Goal: Check status

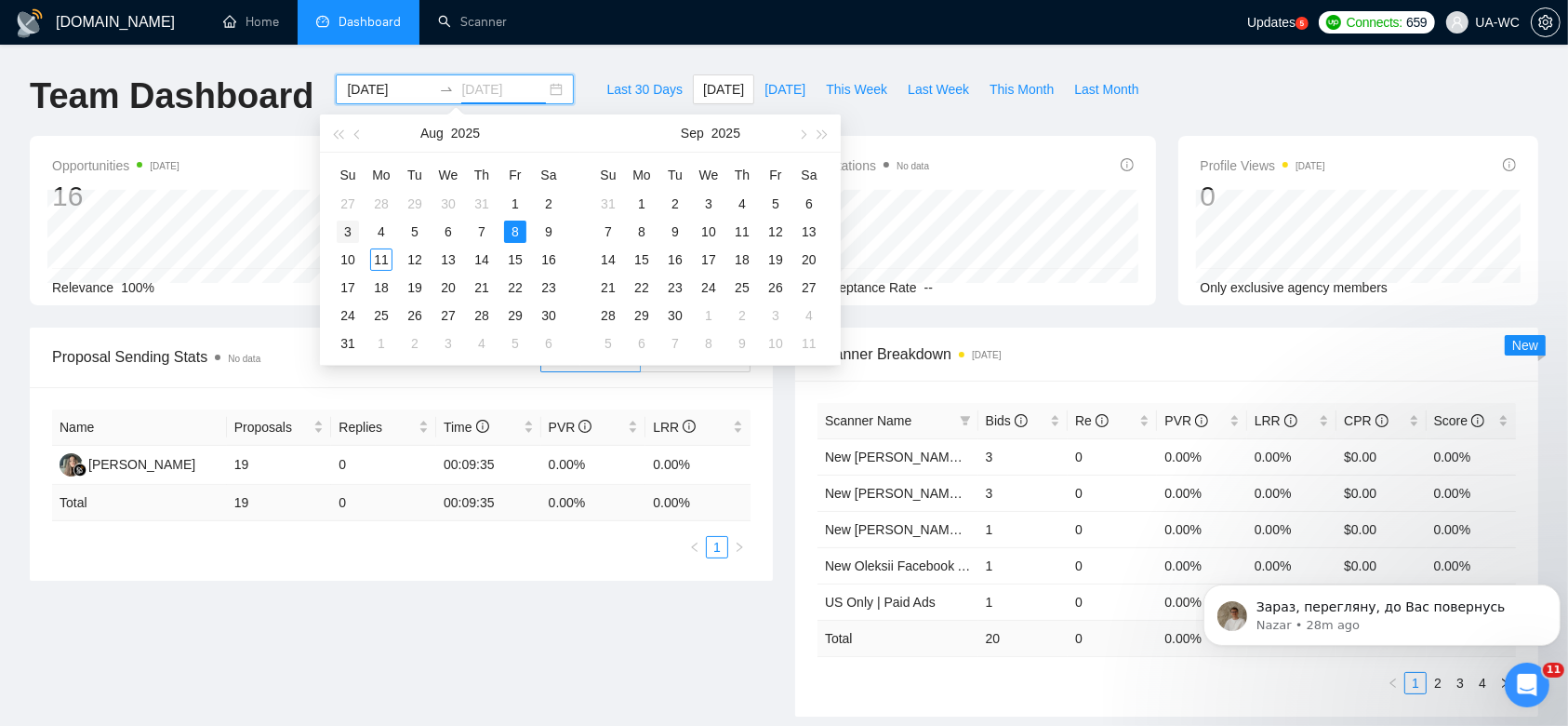
type input "[DATE]"
click at [338, 228] on div "3" at bounding box center [348, 231] width 23 height 23
click at [383, 260] on table "Su Mo Tu We Th Fr Sa 27 28 29 30 31 1 2 3 4 5 6 7 8 9 10 11 12 13 14 15 16 17 1…" at bounding box center [448, 258] width 234 height 197
type input "[DATE]"
click at [351, 235] on div "3" at bounding box center [348, 231] width 23 height 23
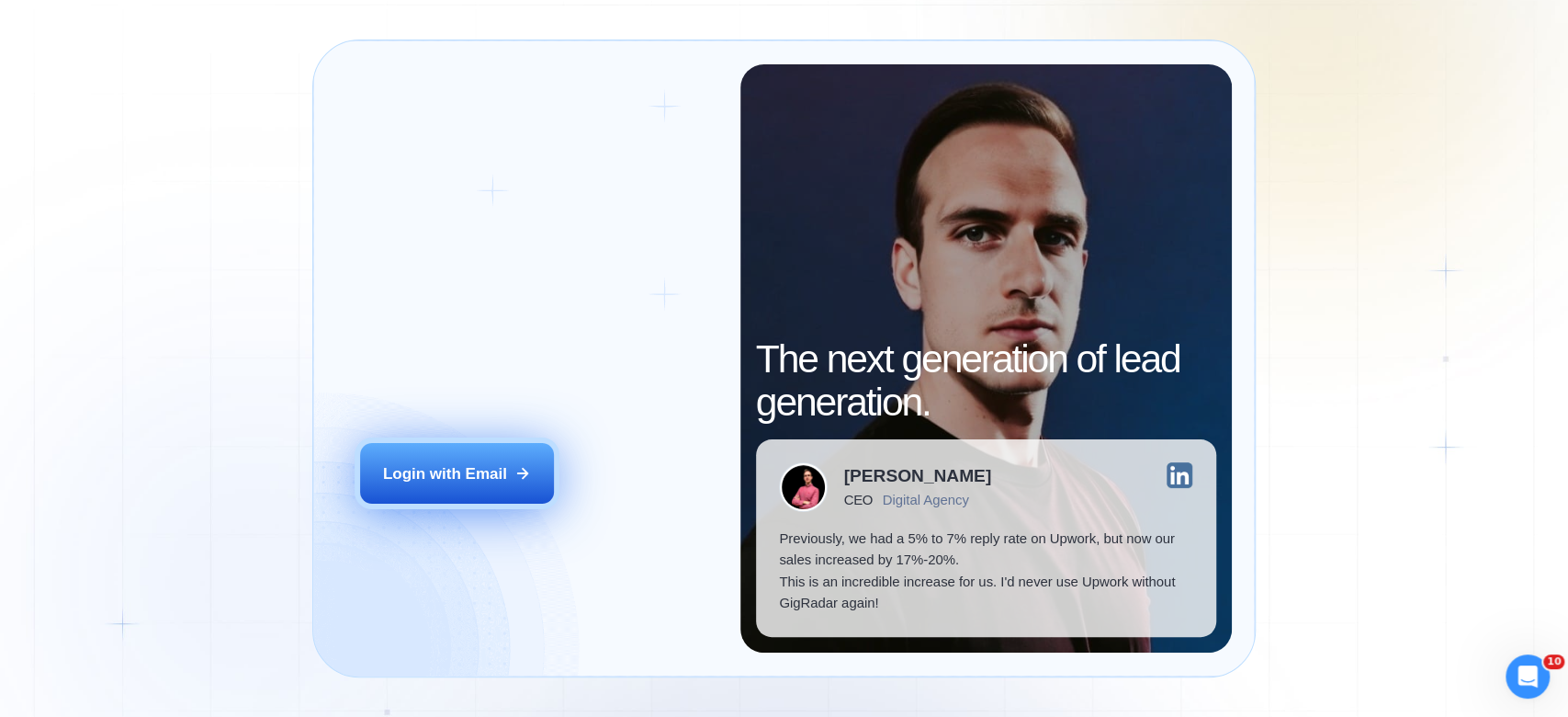
click at [509, 453] on button "Login with Email" at bounding box center [457, 473] width 194 height 61
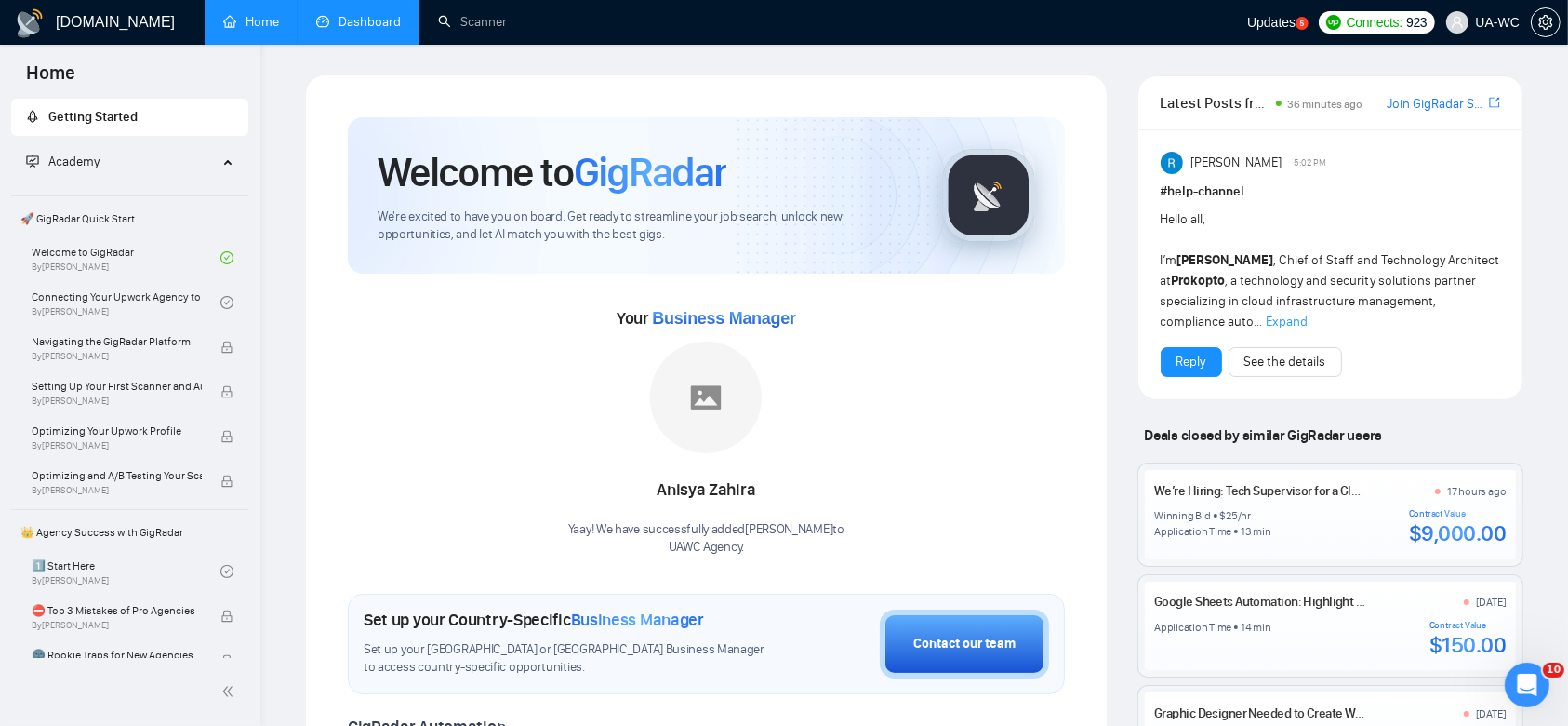
click at [325, 30] on link "Dashboard" at bounding box center [358, 22] width 84 height 16
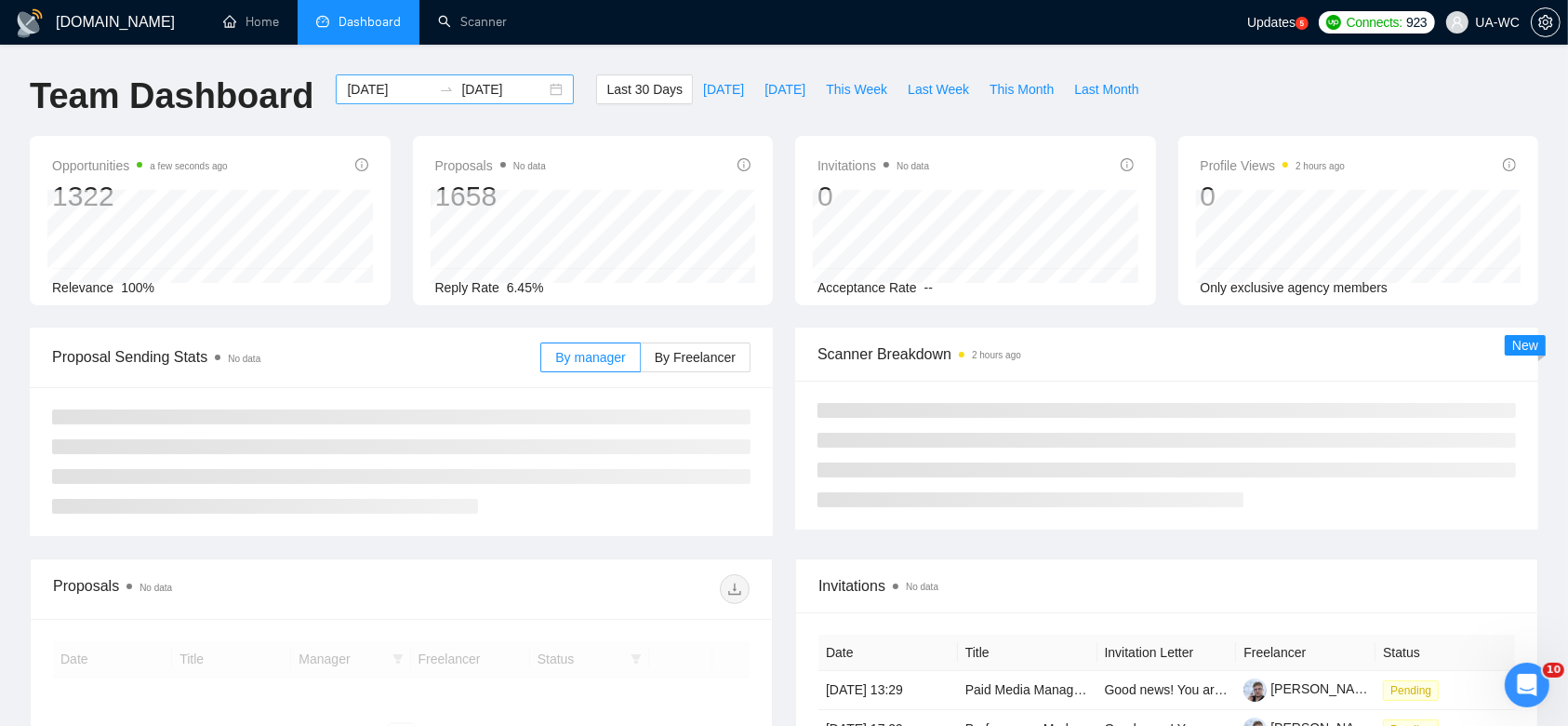
click at [533, 93] on div "[DATE] [DATE]" at bounding box center [455, 89] width 238 height 30
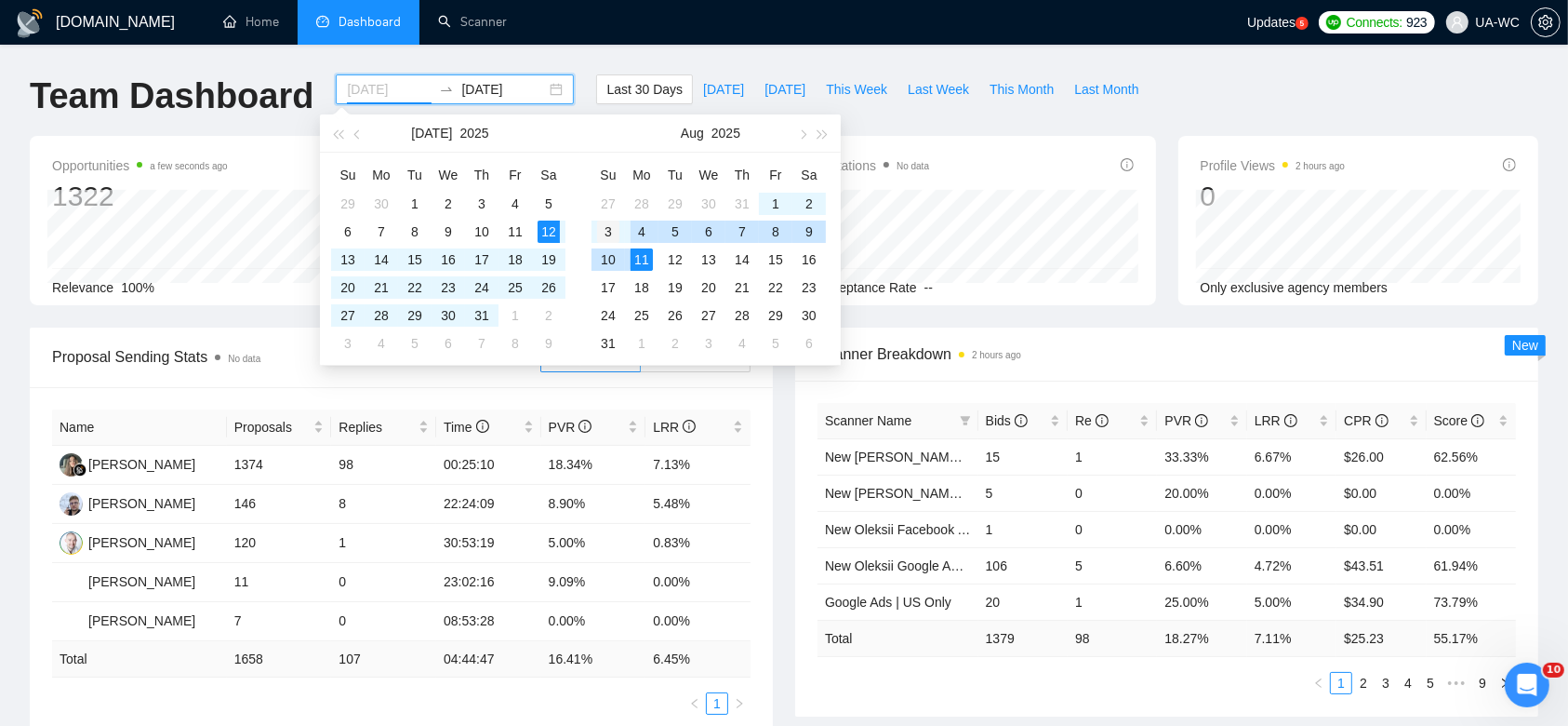
type input "[DATE]"
click at [615, 233] on div "3" at bounding box center [608, 231] width 23 height 23
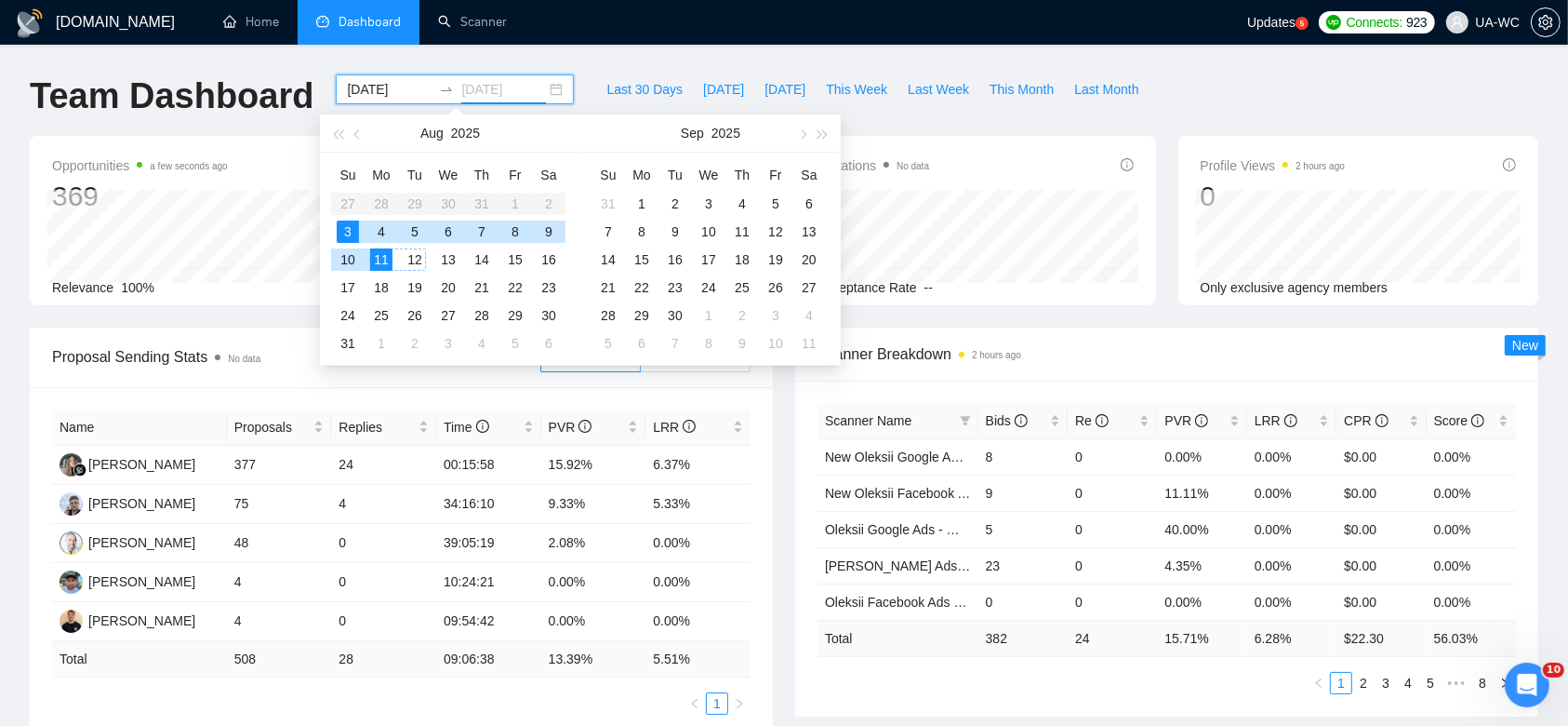
type input "2025-08-11"
click at [385, 263] on div "11" at bounding box center [381, 259] width 23 height 23
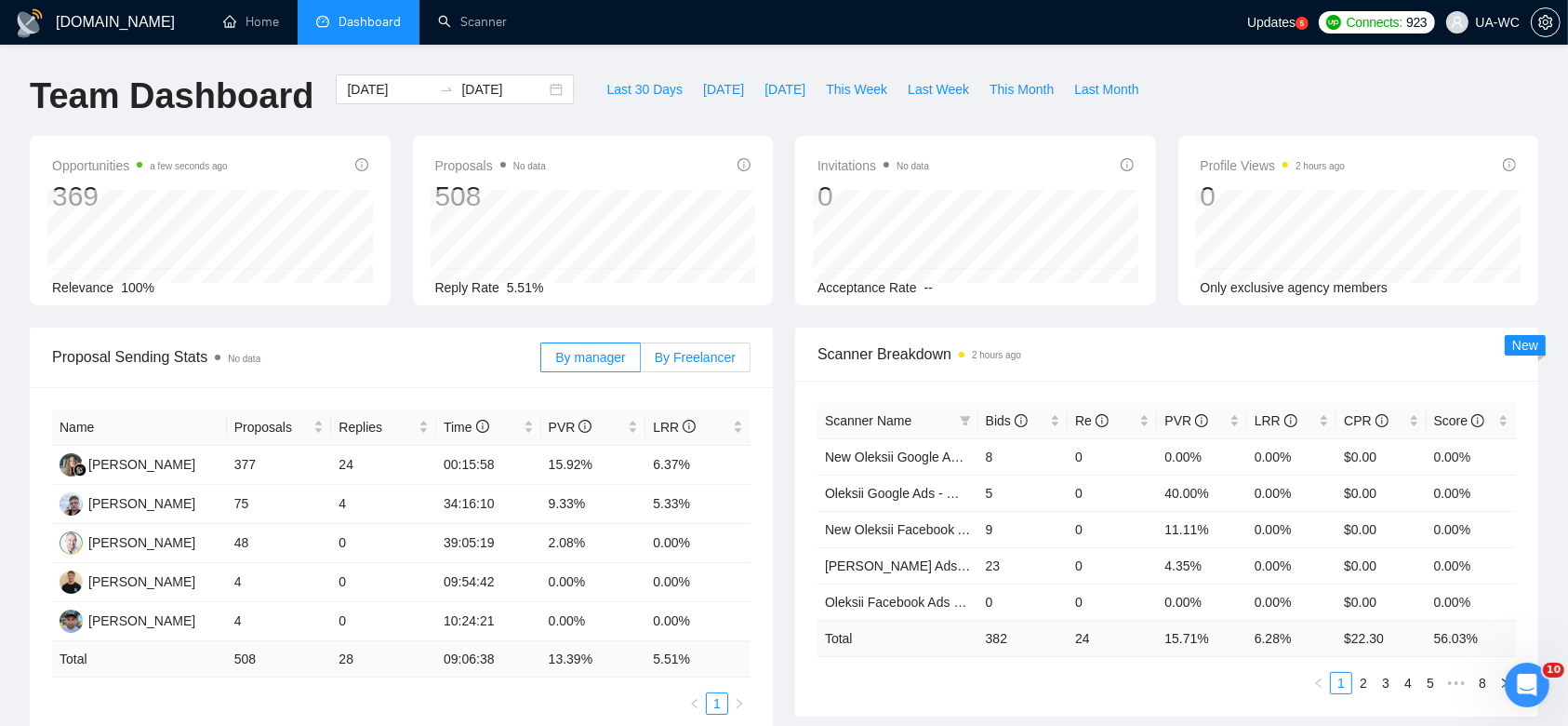
click at [681, 365] on span "By Freelancer" at bounding box center [695, 357] width 81 height 15
click at [640, 362] on input "By Freelancer" at bounding box center [640, 362] width 0 height 0
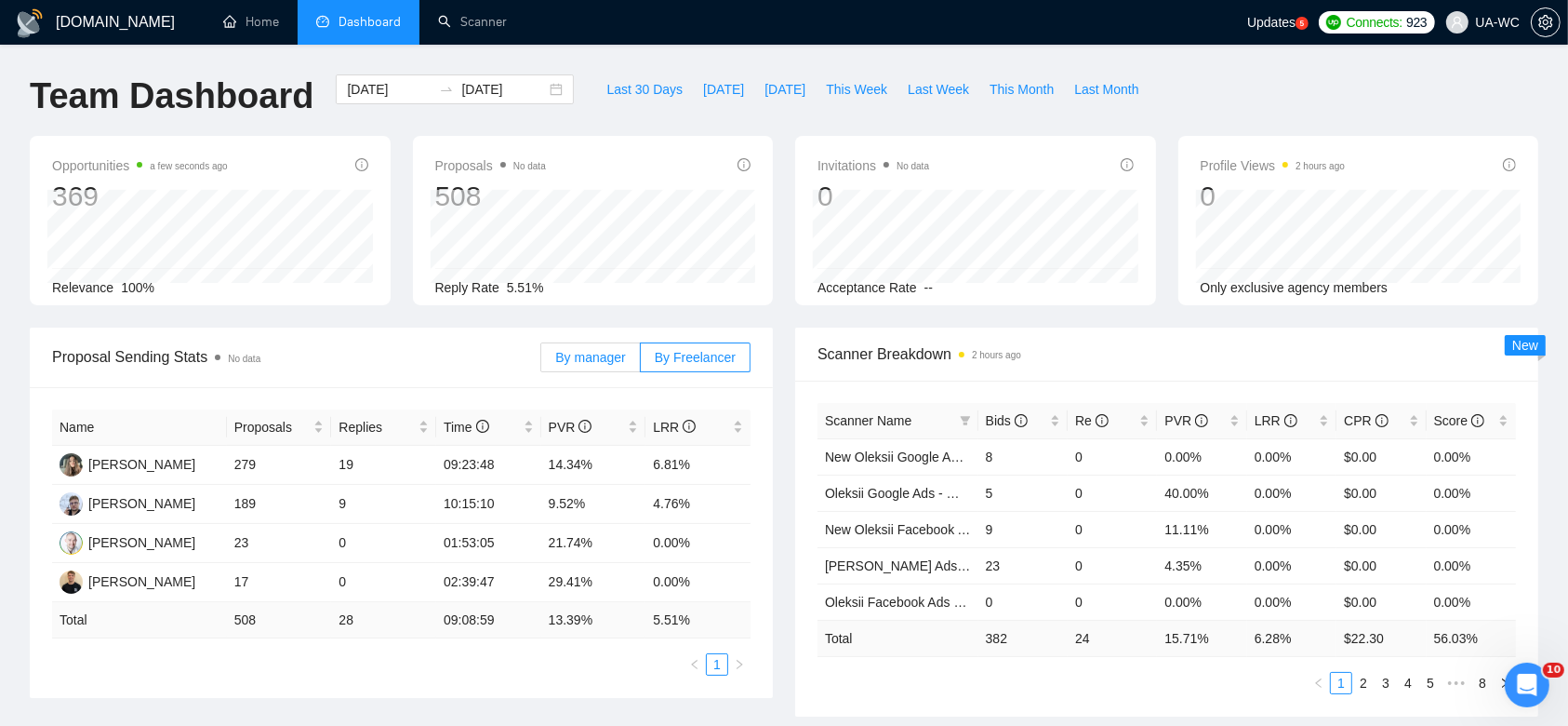
click at [584, 354] on span "By manager" at bounding box center [590, 357] width 69 height 15
click at [541, 362] on input "By manager" at bounding box center [541, 362] width 0 height 0
